Goal: Obtain resource: Download file/media

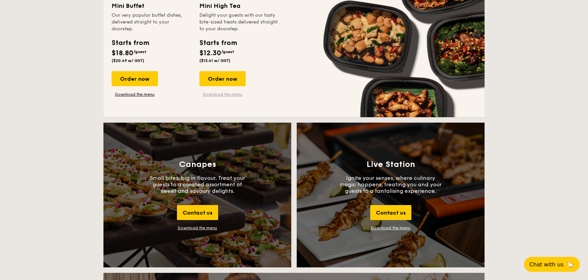
scroll to position [636, 0]
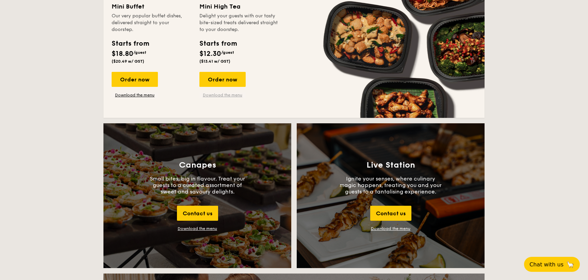
click at [232, 93] on link "Download the menu" at bounding box center [222, 94] width 46 height 5
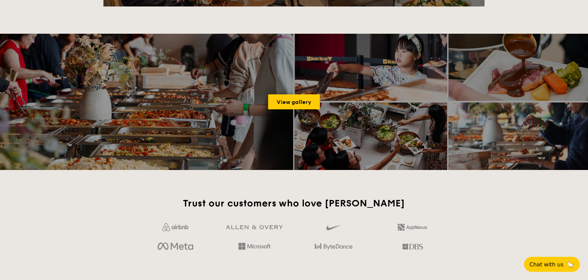
scroll to position [1037, 0]
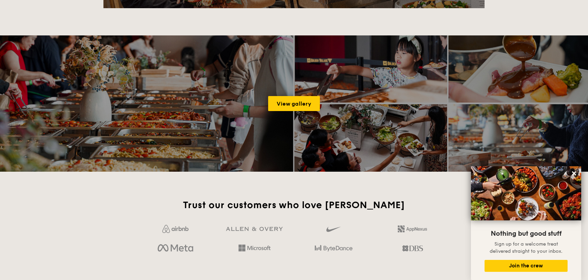
click at [268, 113] on div "View gallery" at bounding box center [294, 103] width 588 height 136
click at [291, 109] on link "View gallery" at bounding box center [294, 103] width 52 height 15
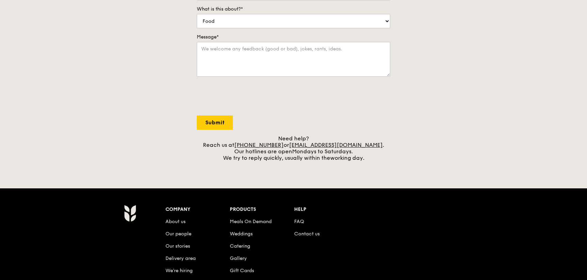
scroll to position [269, 0]
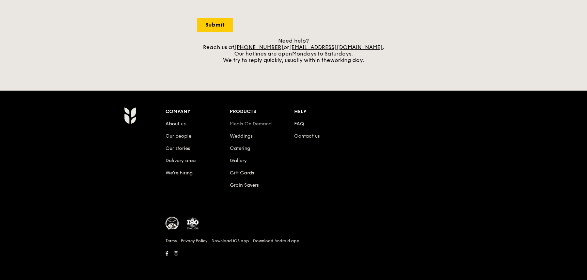
click at [246, 125] on link "Meals On Demand" at bounding box center [251, 124] width 42 height 6
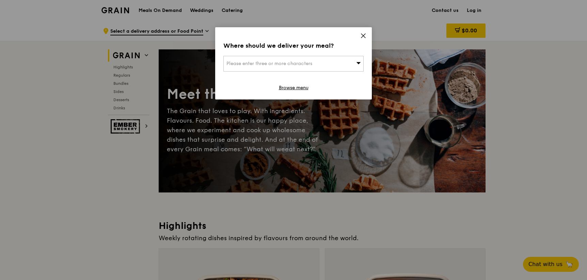
drag, startPoint x: 360, startPoint y: 35, endPoint x: 364, endPoint y: 37, distance: 4.0
click at [360, 35] on icon at bounding box center [363, 36] width 6 height 6
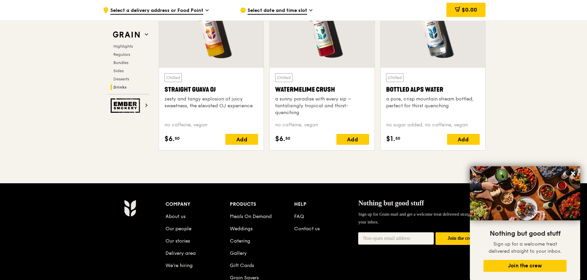
scroll to position [2823, 0]
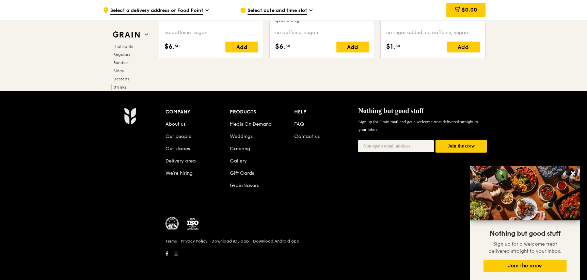
click at [175, 257] on link at bounding box center [176, 253] width 10 height 7
click at [176, 254] on icon at bounding box center [176, 253] width 4 height 5
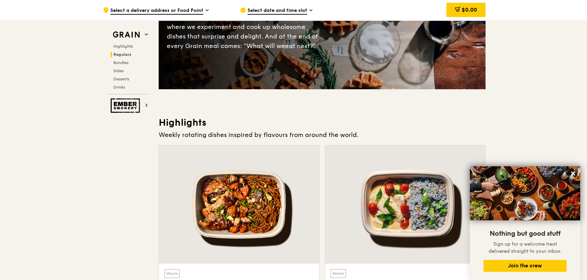
scroll to position [0, 0]
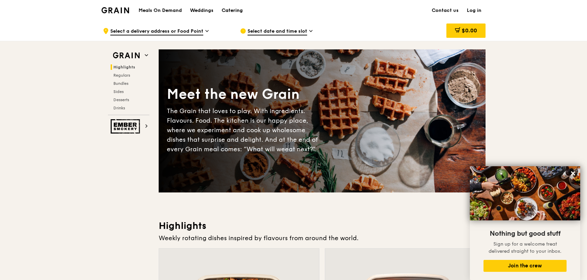
click at [231, 8] on div "Catering" at bounding box center [232, 10] width 21 height 20
click at [123, 74] on span "Regulars" at bounding box center [122, 75] width 18 height 5
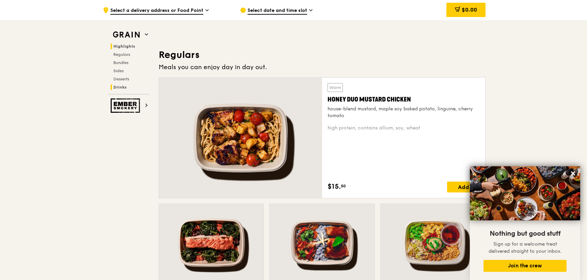
scroll to position [441, 0]
